Goal: Navigation & Orientation: Find specific page/section

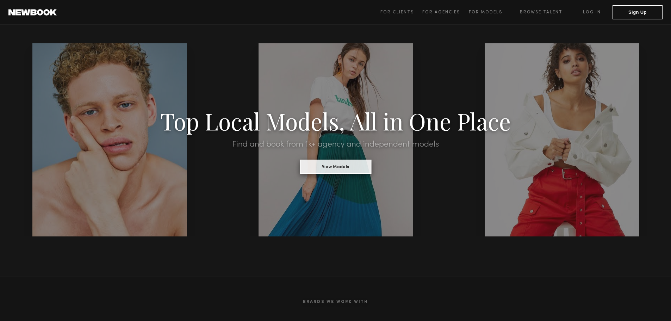
click at [326, 169] on button "View Models" at bounding box center [336, 167] width 72 height 14
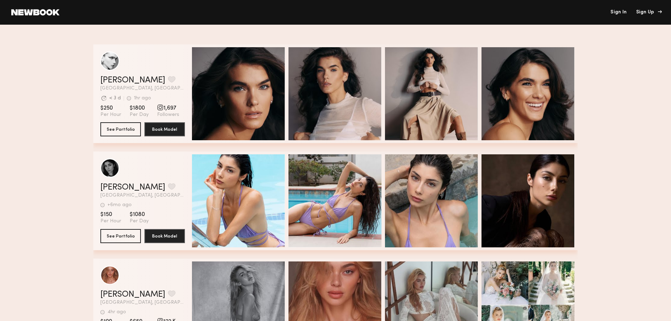
click at [650, 12] on div "Sign Up" at bounding box center [648, 12] width 24 height 5
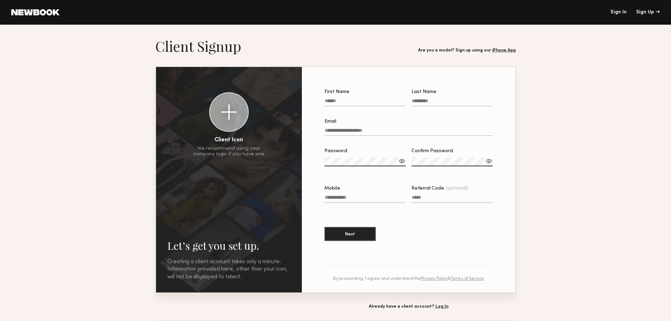
click at [507, 50] on link "iPhone App" at bounding box center [504, 50] width 24 height 4
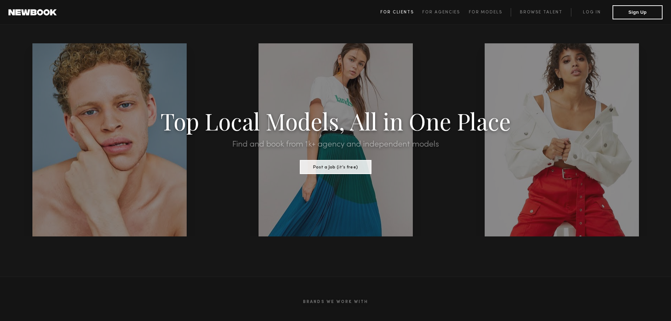
click at [390, 11] on span "For Clients" at bounding box center [396, 12] width 33 height 4
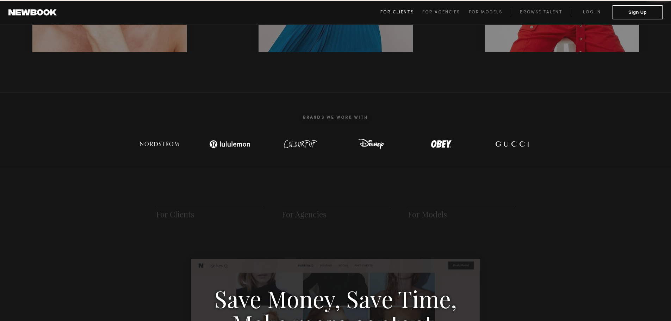
scroll to position [352, 0]
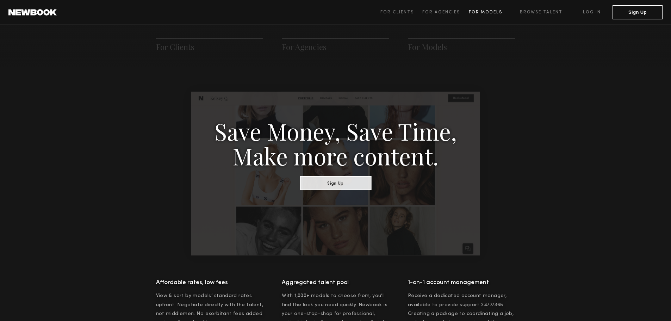
click at [482, 12] on span "For Models" at bounding box center [485, 12] width 33 height 4
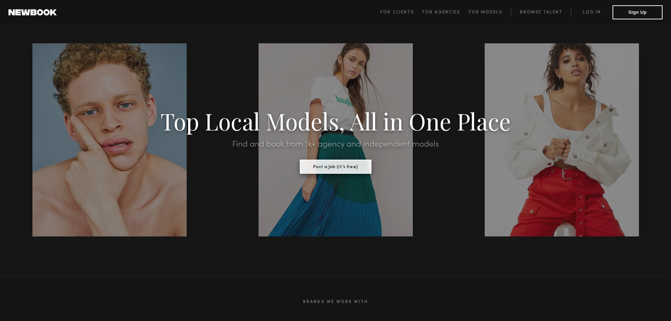
click at [335, 162] on button "Post a Job (it’s free)" at bounding box center [336, 167] width 72 height 14
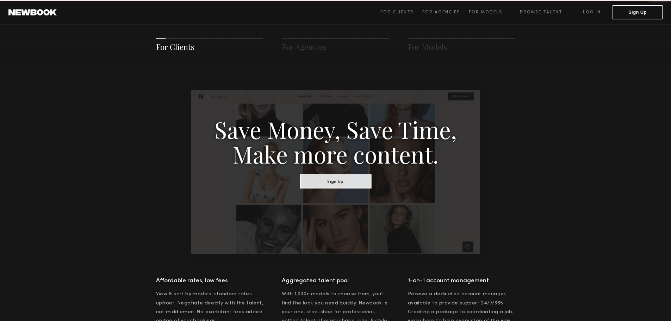
scroll to position [352, 0]
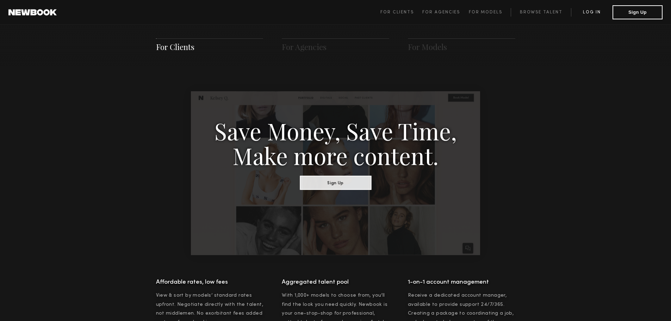
click at [587, 14] on link "Log in" at bounding box center [592, 12] width 42 height 8
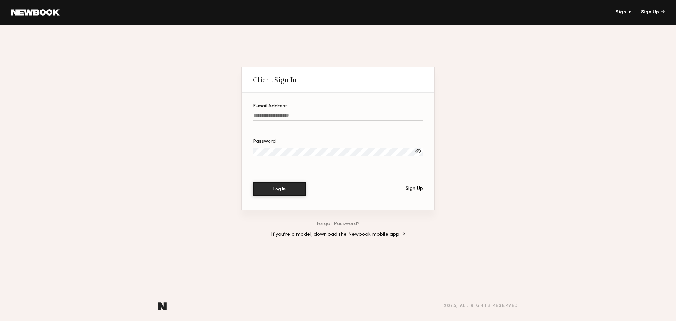
click at [273, 116] on input "E-mail Address" at bounding box center [338, 117] width 171 height 8
type input "**********"
click at [253, 182] on button "Log In" at bounding box center [279, 189] width 53 height 14
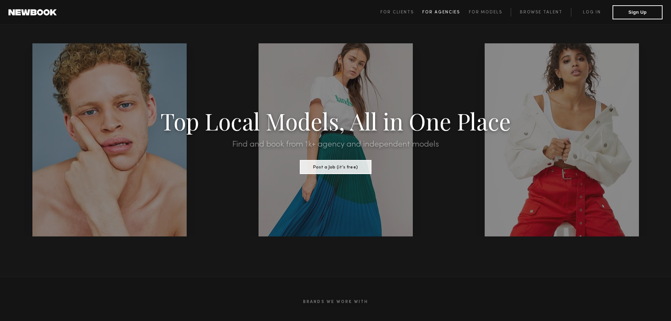
click at [437, 12] on span "For Agencies" at bounding box center [441, 12] width 38 height 4
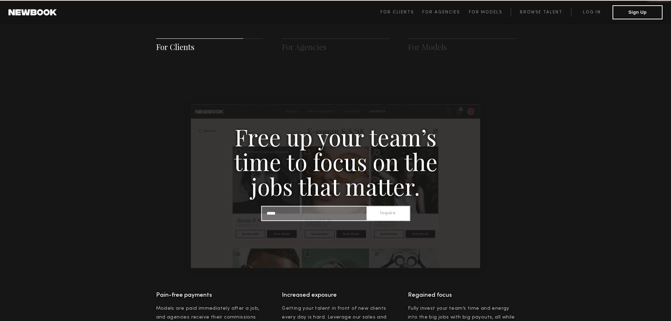
scroll to position [678, 0]
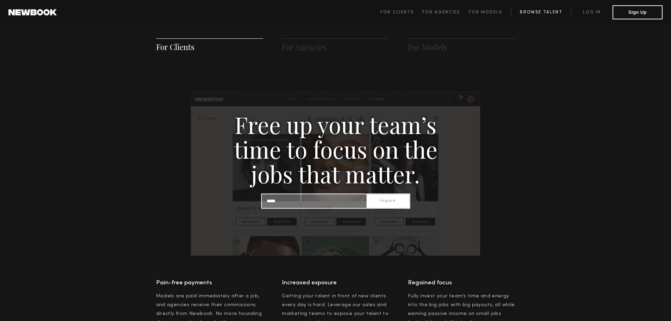
click at [535, 11] on link "Browse Talent" at bounding box center [541, 12] width 60 height 8
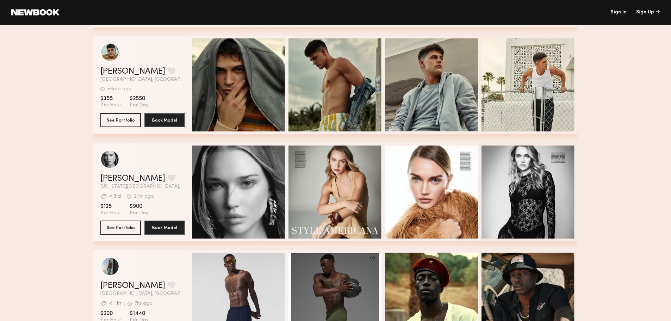
scroll to position [1938, 0]
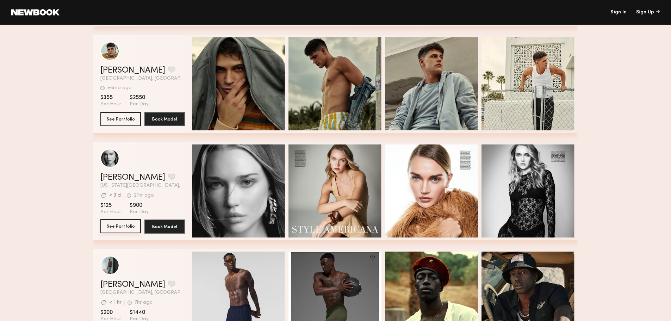
click at [119, 223] on button "See Portfolio" at bounding box center [120, 226] width 41 height 14
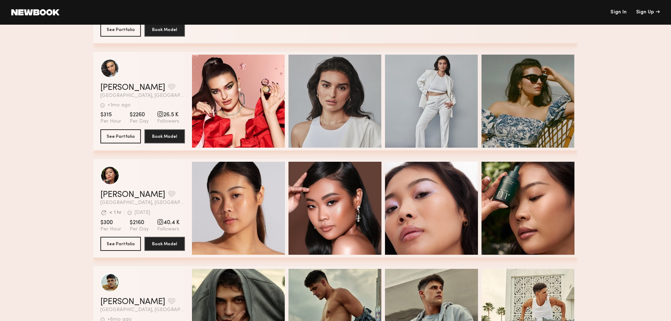
scroll to position [1703, 0]
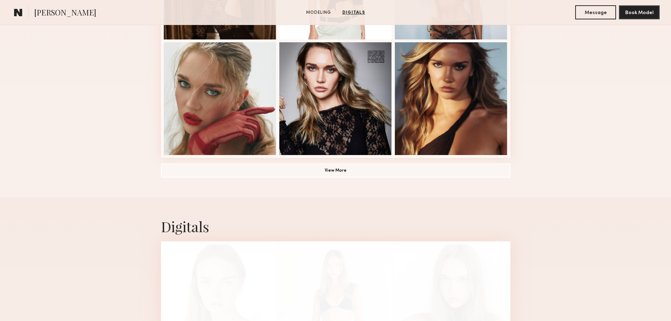
scroll to position [470, 0]
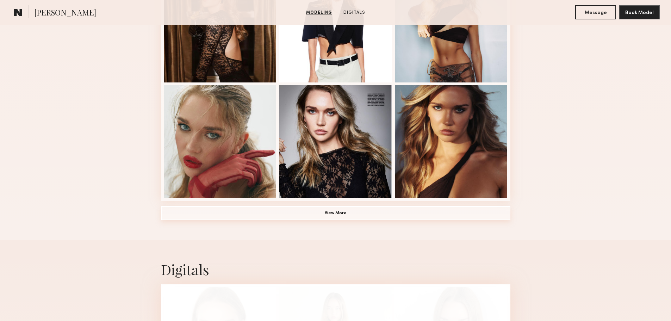
click at [352, 214] on button "View More" at bounding box center [335, 213] width 349 height 14
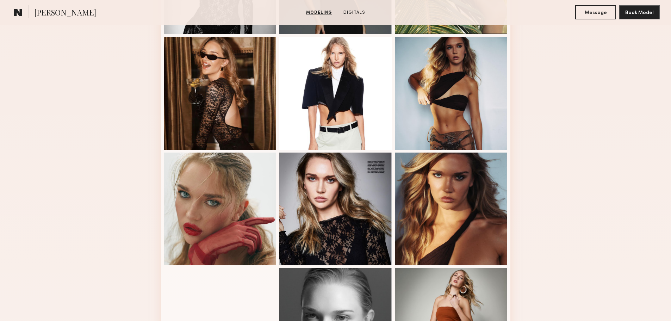
scroll to position [411, 0]
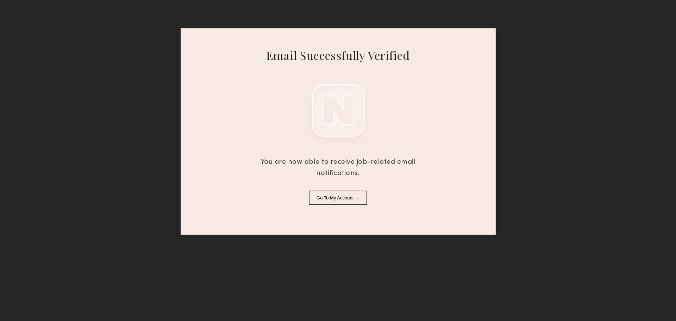
click at [340, 200] on button "Go To My Account →" at bounding box center [338, 198] width 58 height 14
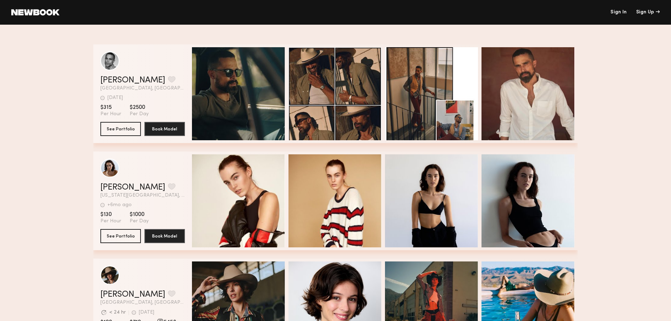
click at [619, 13] on link "Sign In" at bounding box center [618, 12] width 16 height 5
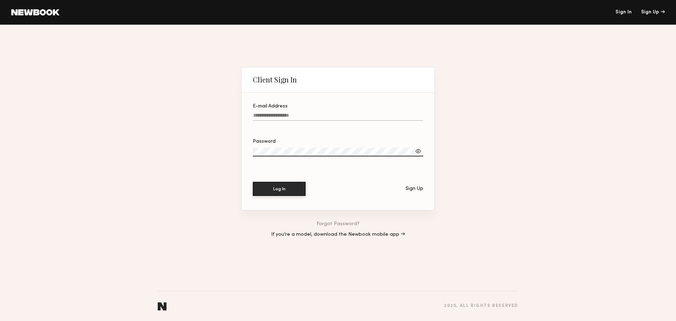
click at [290, 118] on input "E-mail Address" at bounding box center [338, 117] width 171 height 8
type input "**********"
click at [419, 151] on div at bounding box center [418, 151] width 7 height 7
click at [283, 188] on button "Log In" at bounding box center [279, 188] width 53 height 14
